Goal: Find specific page/section

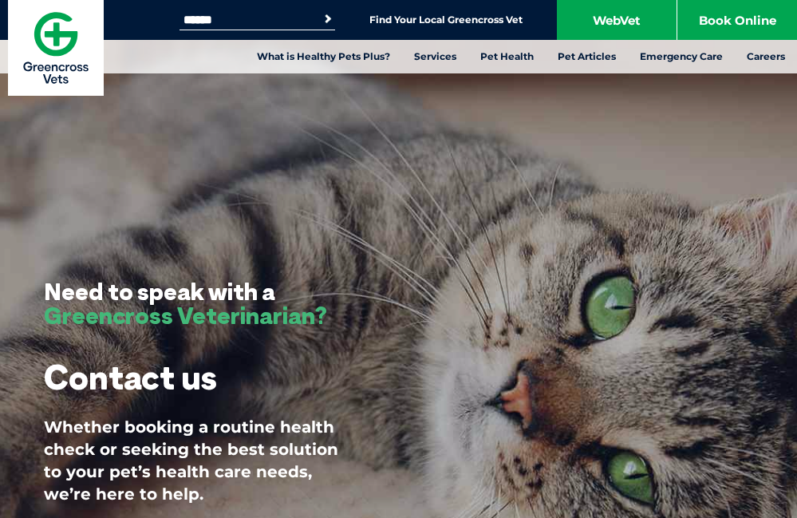
click at [300, 23] on input "Search for:" at bounding box center [248, 20] width 136 height 13
type input "********"
click at [320, 11] on button "Search" at bounding box center [328, 19] width 16 height 16
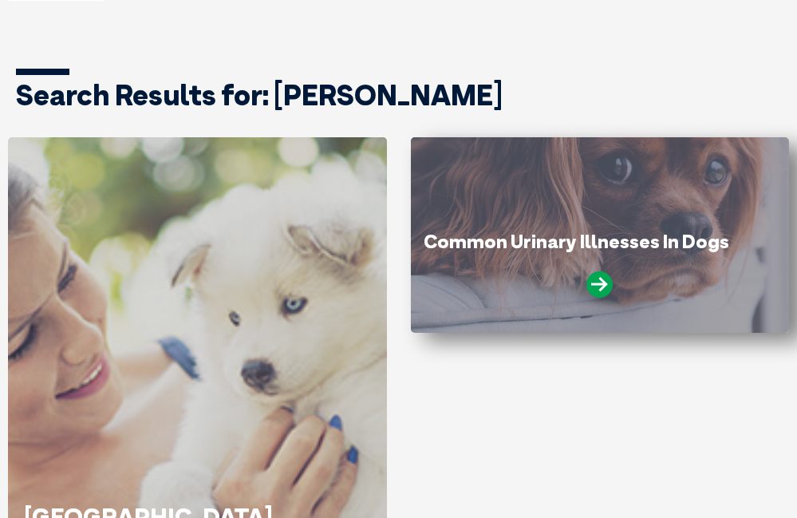
scroll to position [239, 0]
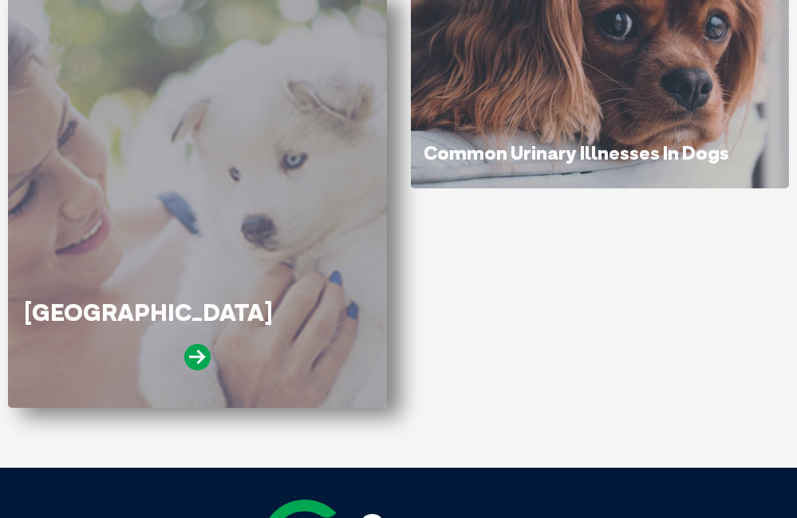
click at [152, 224] on div "[GEOGRAPHIC_DATA]" at bounding box center [197, 200] width 379 height 415
click at [199, 355] on icon at bounding box center [197, 357] width 26 height 26
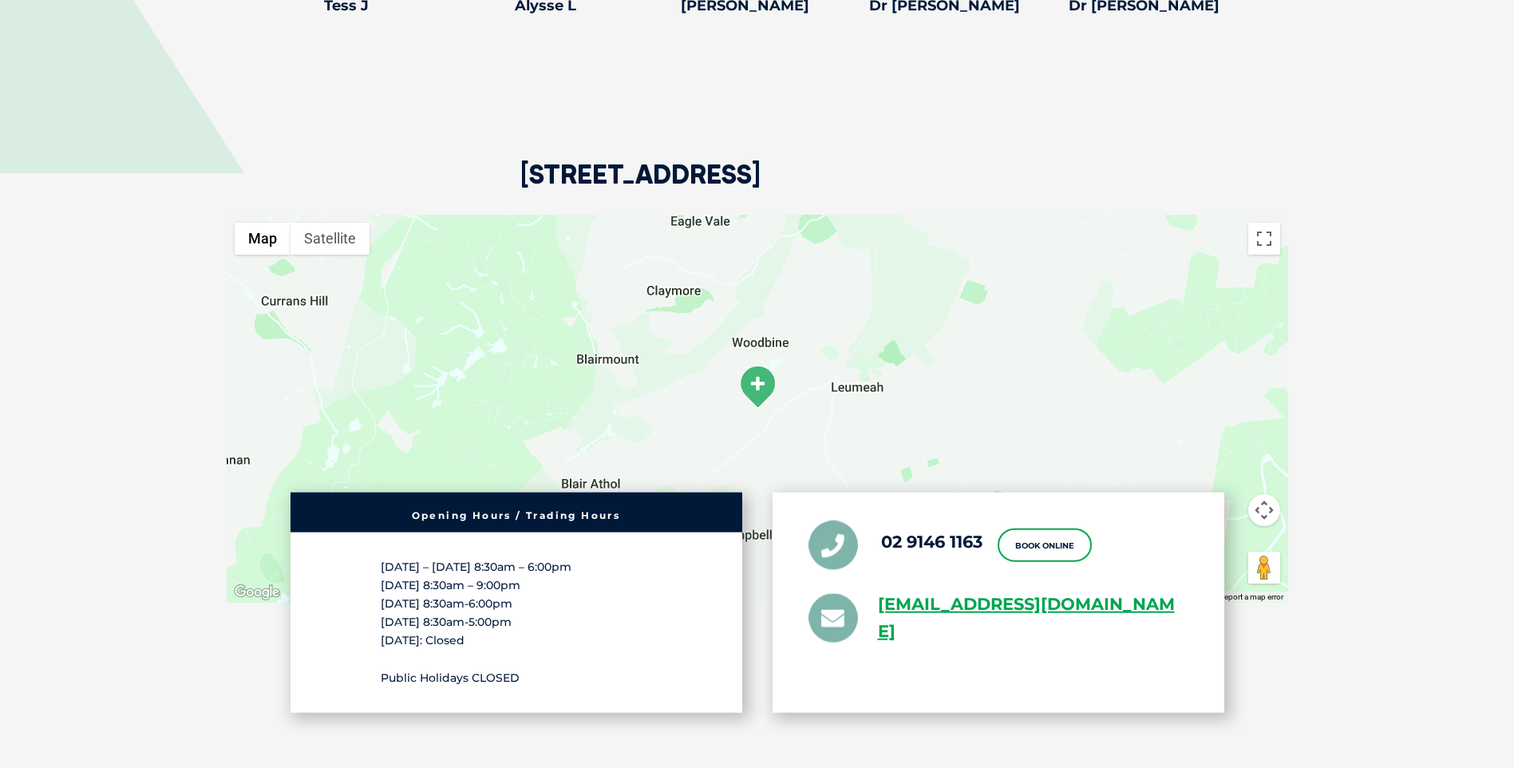
scroll to position [2874, 0]
